Goal: Use online tool/utility

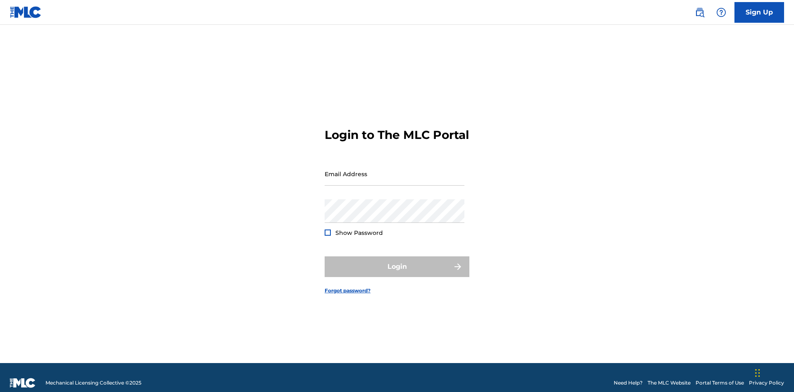
scroll to position [11, 0]
click at [395, 170] on input "Email Address" at bounding box center [395, 174] width 140 height 24
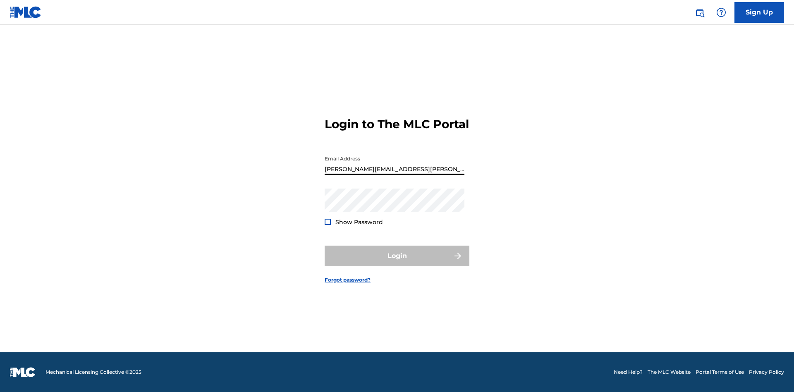
type input "[PERSON_NAME][EMAIL_ADDRESS][PERSON_NAME][DOMAIN_NAME]"
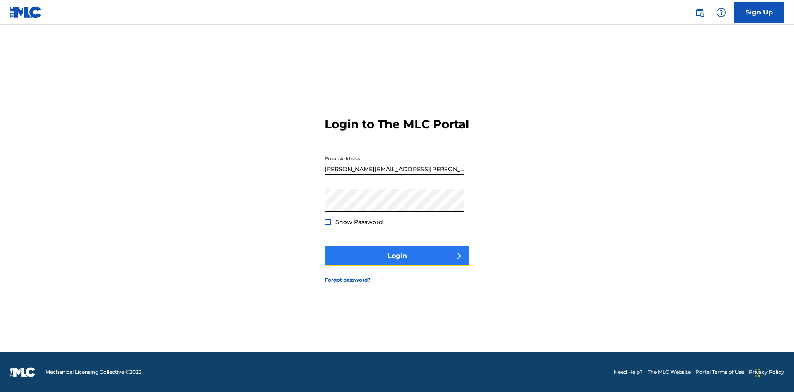
click at [397, 263] on button "Login" at bounding box center [397, 256] width 145 height 21
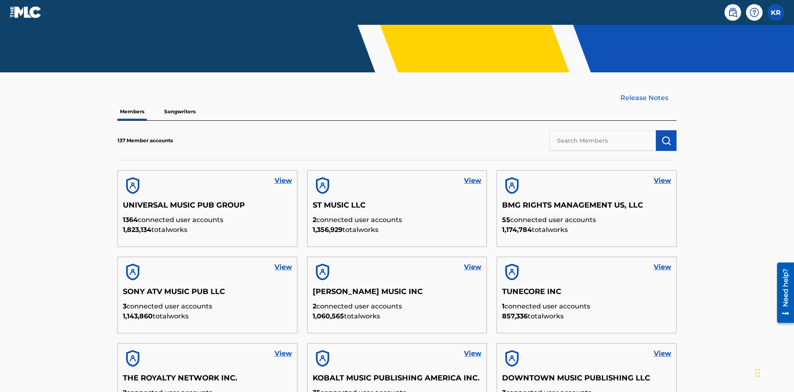
click at [603, 130] on input "text" at bounding box center [602, 140] width 107 height 21
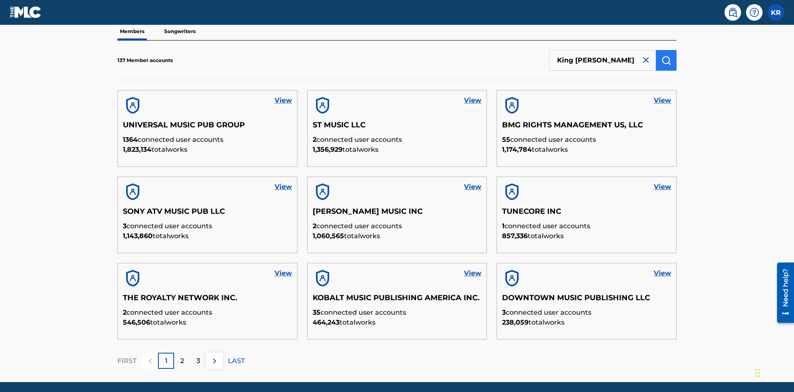
type input "King McTesterson"
click at [667, 55] on img "submit" at bounding box center [667, 60] width 10 height 10
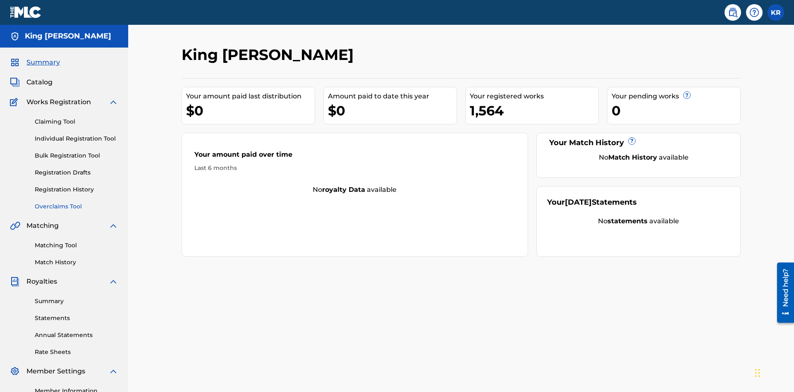
click at [77, 202] on link "Overclaims Tool" at bounding box center [77, 206] width 84 height 9
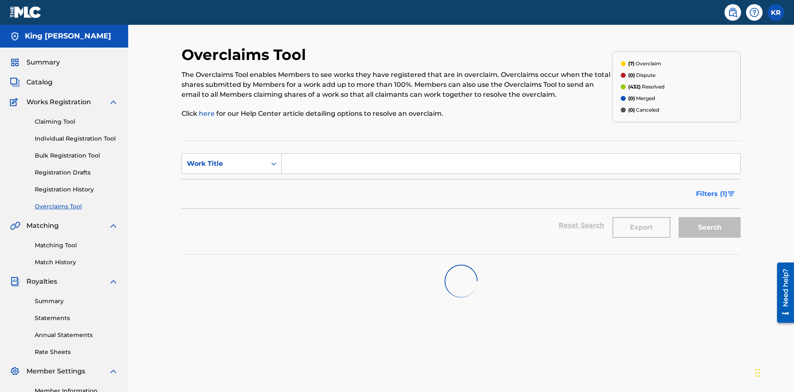
click at [712, 189] on span "Filters ( 1 )" at bounding box center [711, 194] width 31 height 10
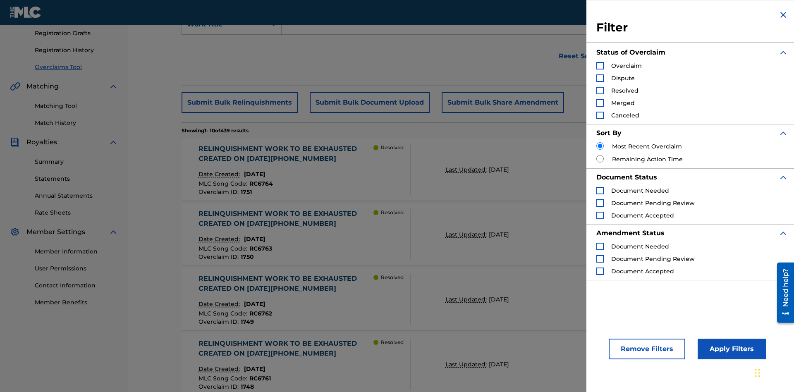
click at [600, 66] on div "Search Form" at bounding box center [600, 65] width 7 height 7
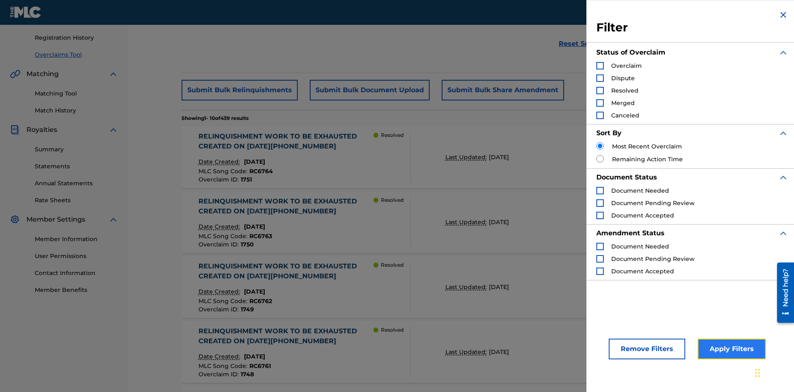
click at [731, 349] on button "Apply Filters" at bounding box center [732, 349] width 68 height 21
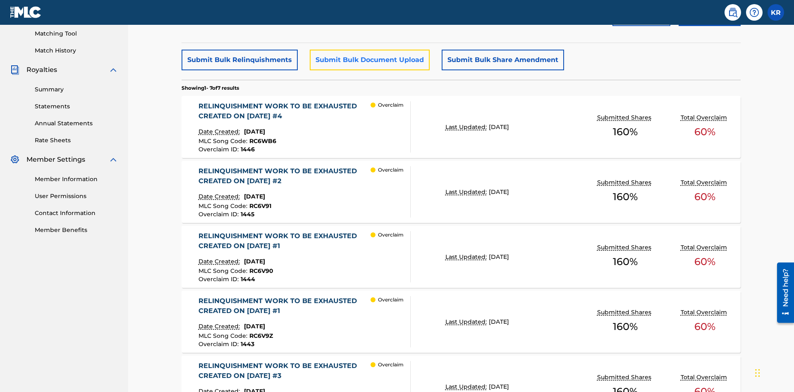
click at [369, 60] on button "Submit Bulk Document Upload" at bounding box center [370, 60] width 120 height 21
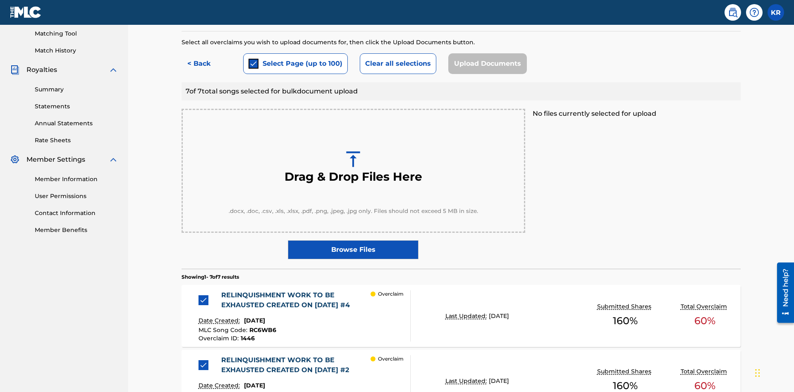
scroll to position [216, 0]
